Goal: Find specific page/section: Find specific page/section

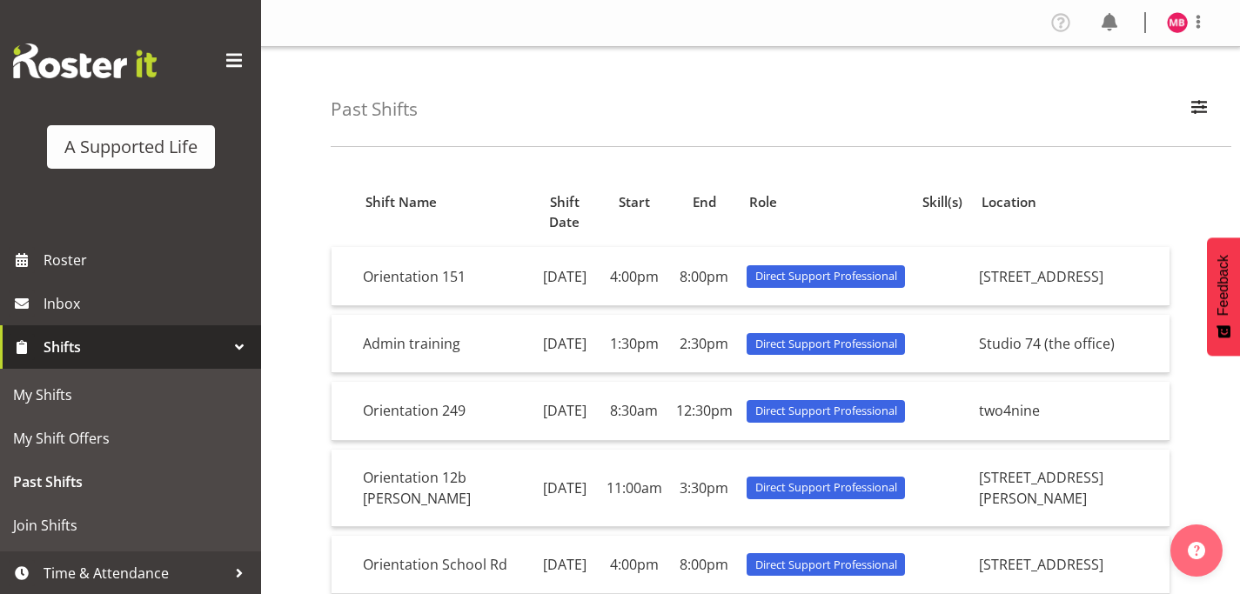
scroll to position [141, 0]
click at [646, 107] on button "Later" at bounding box center [657, 111] width 78 height 43
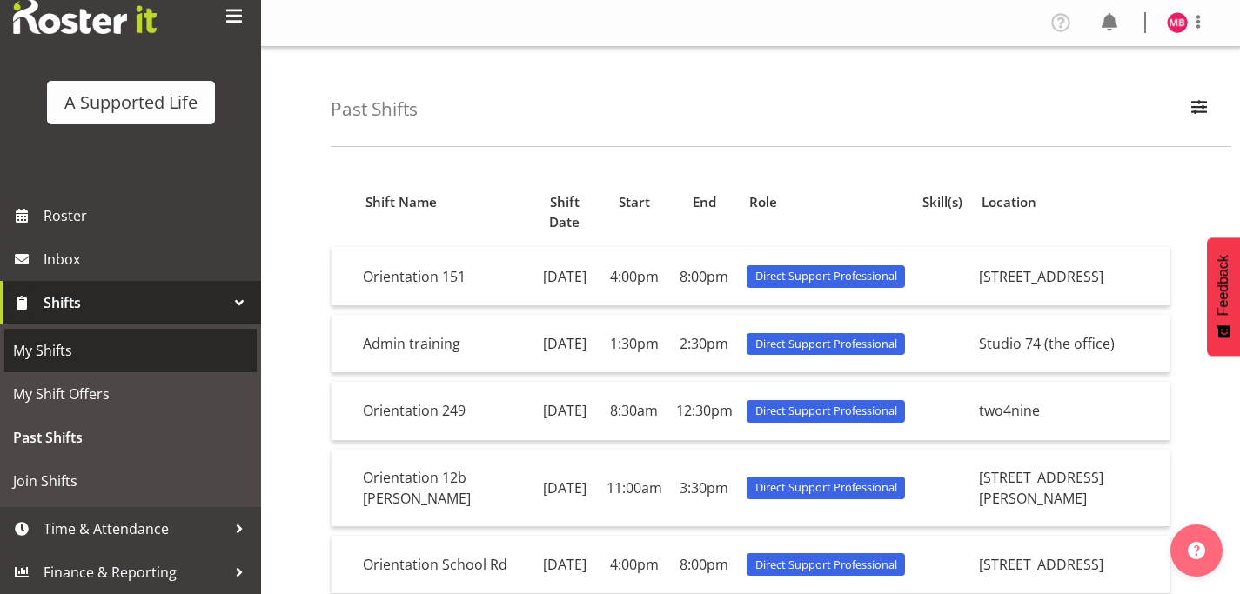
scroll to position [43, 0]
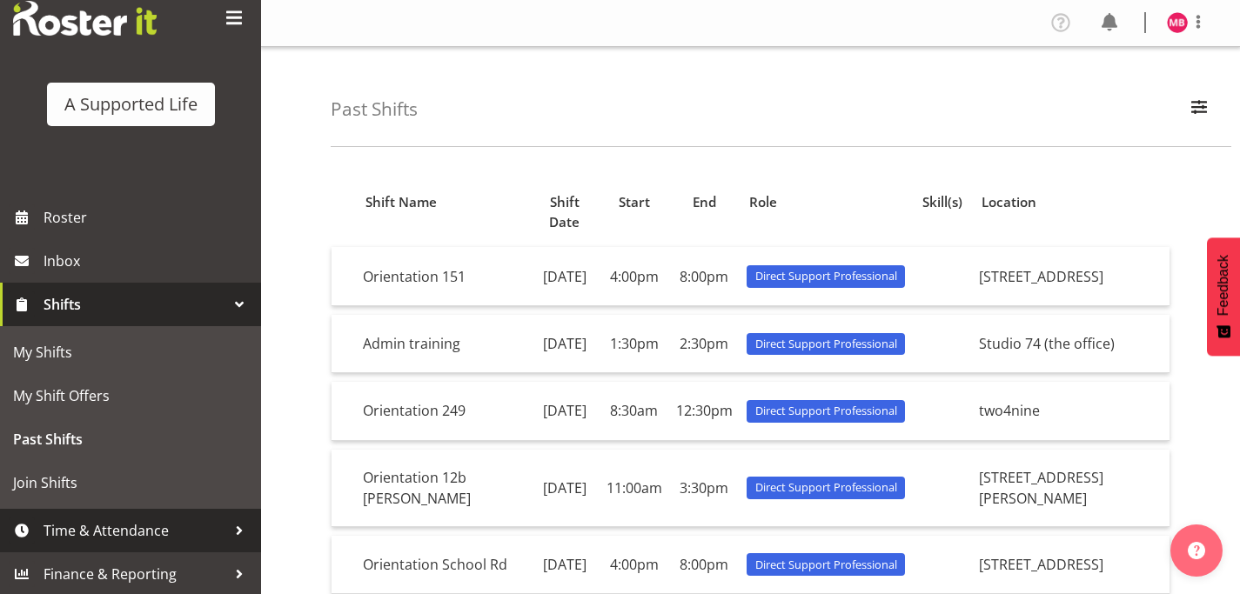
click at [228, 534] on div at bounding box center [239, 531] width 26 height 26
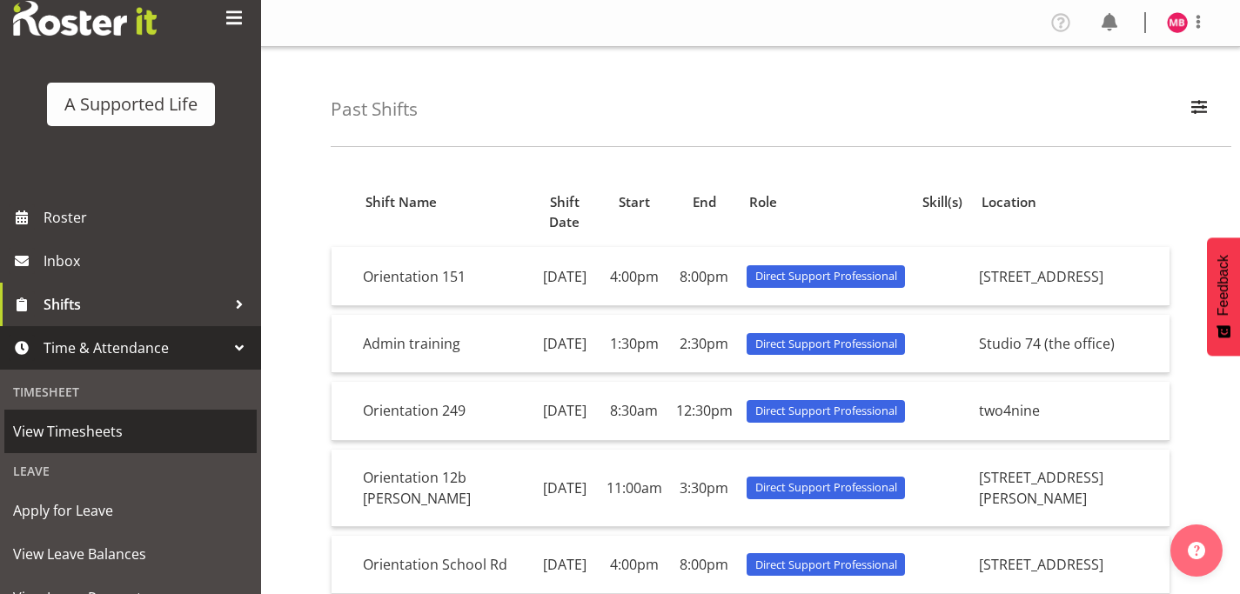
click at [59, 433] on span "View Timesheets" at bounding box center [130, 431] width 235 height 26
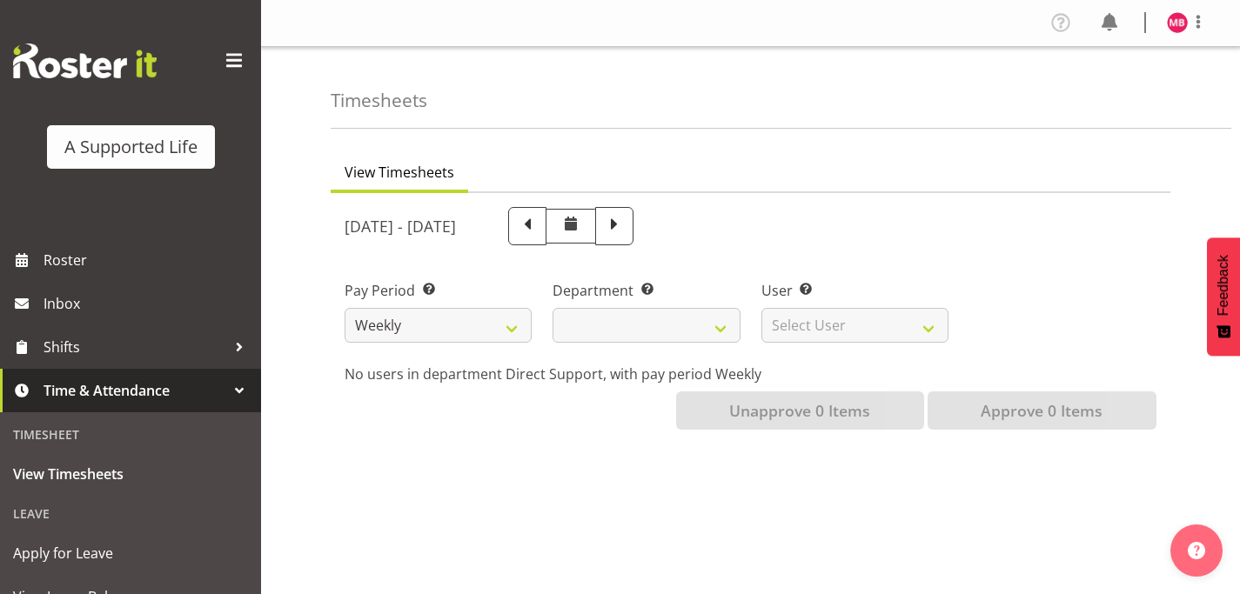
select select
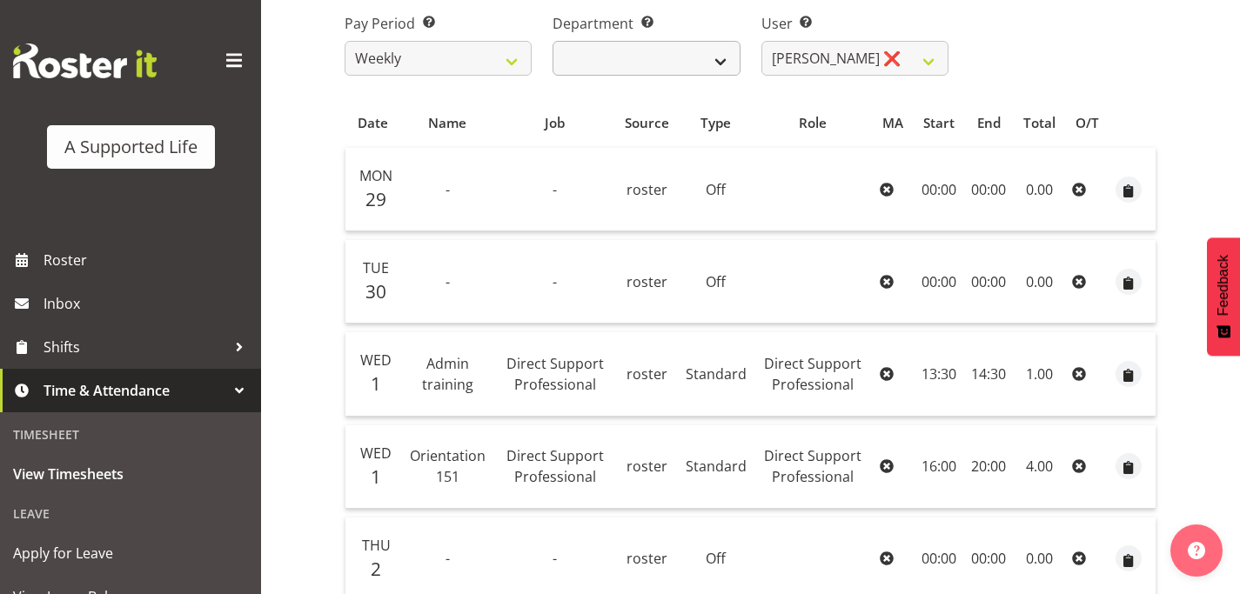
scroll to position [691, 0]
